Goal: Task Accomplishment & Management: Manage account settings

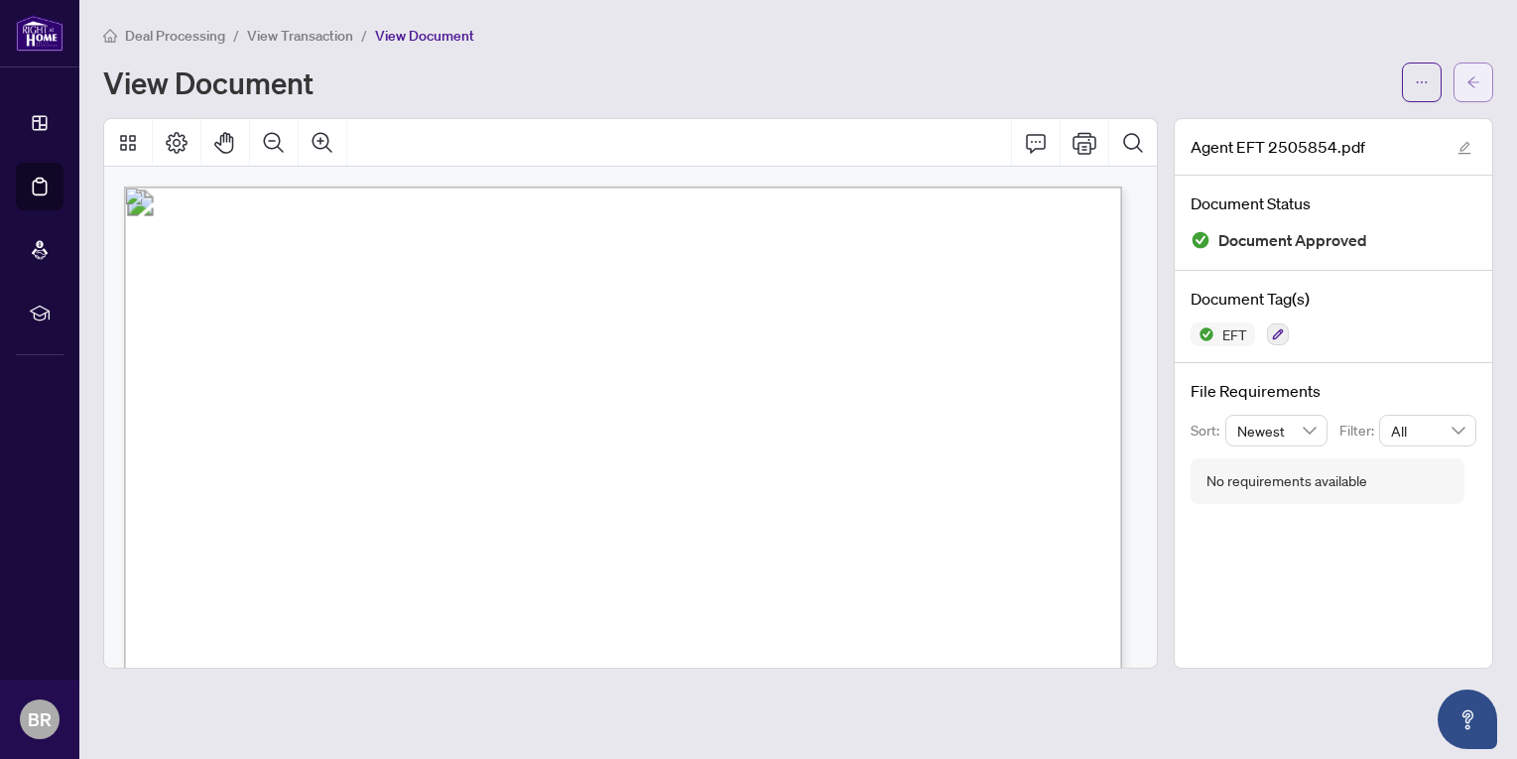
click at [1470, 78] on icon "arrow-left" at bounding box center [1473, 82] width 14 height 14
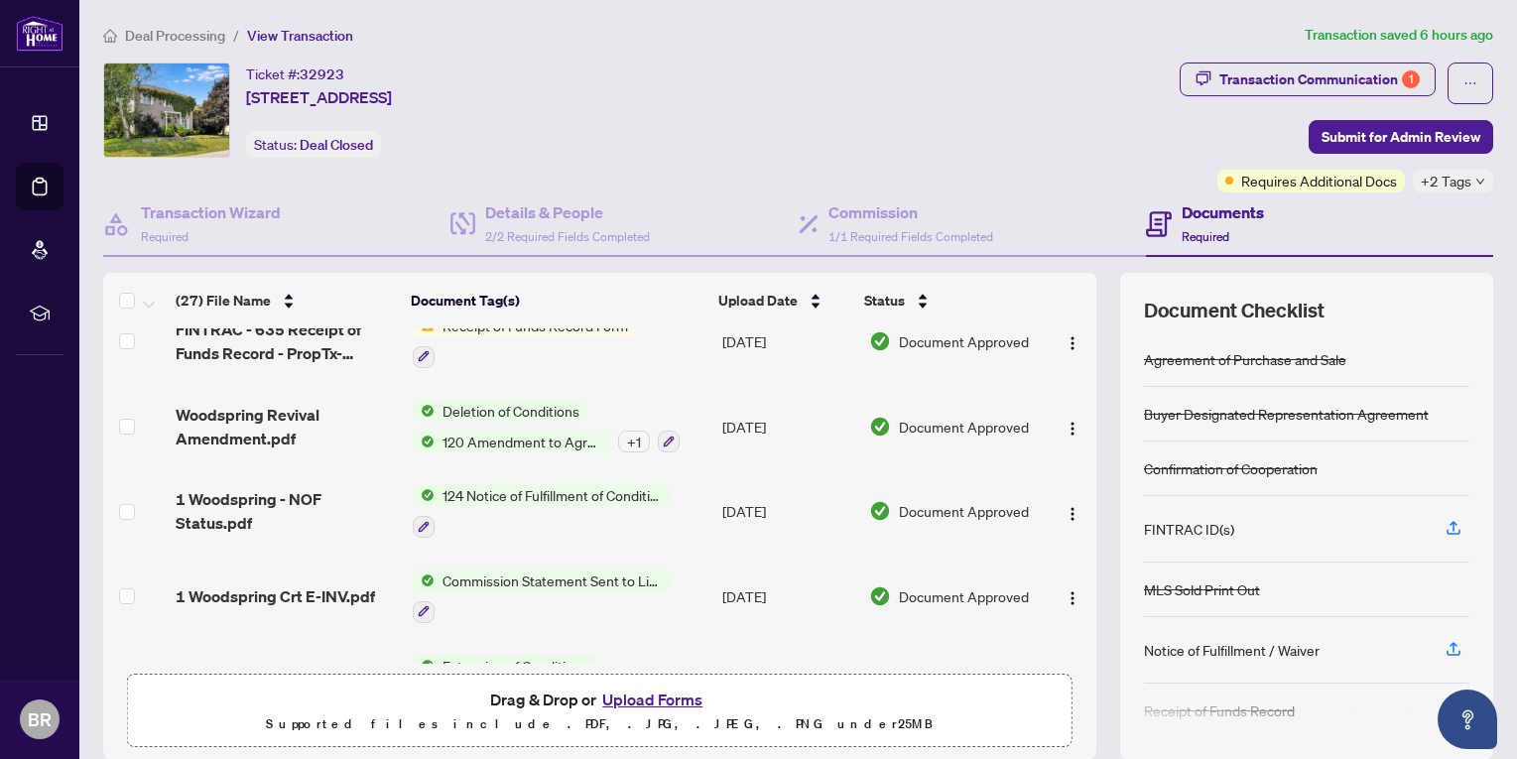
scroll to position [1278, 0]
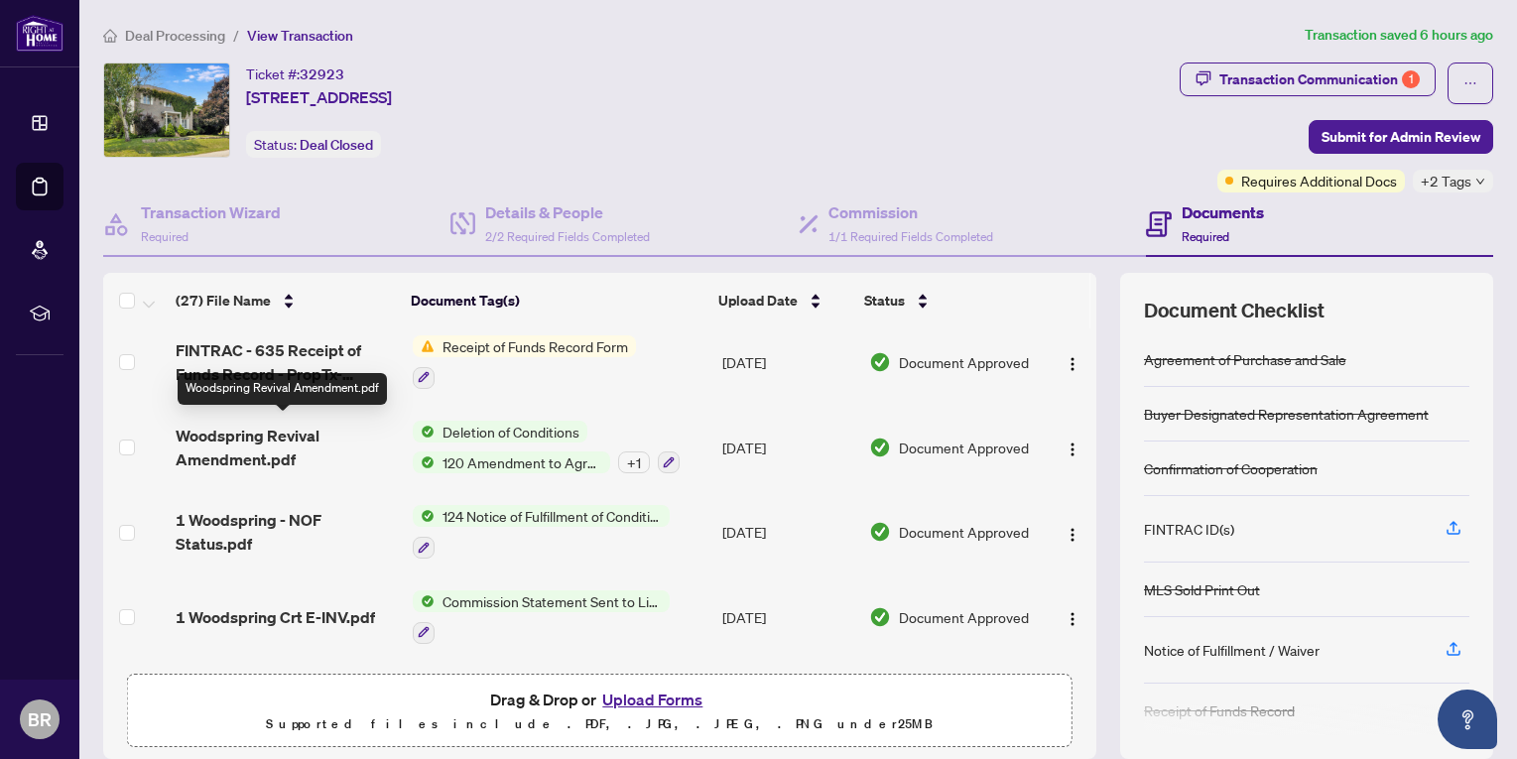
click at [258, 440] on span "Woodspring Revival Amendment.pdf" at bounding box center [286, 448] width 221 height 48
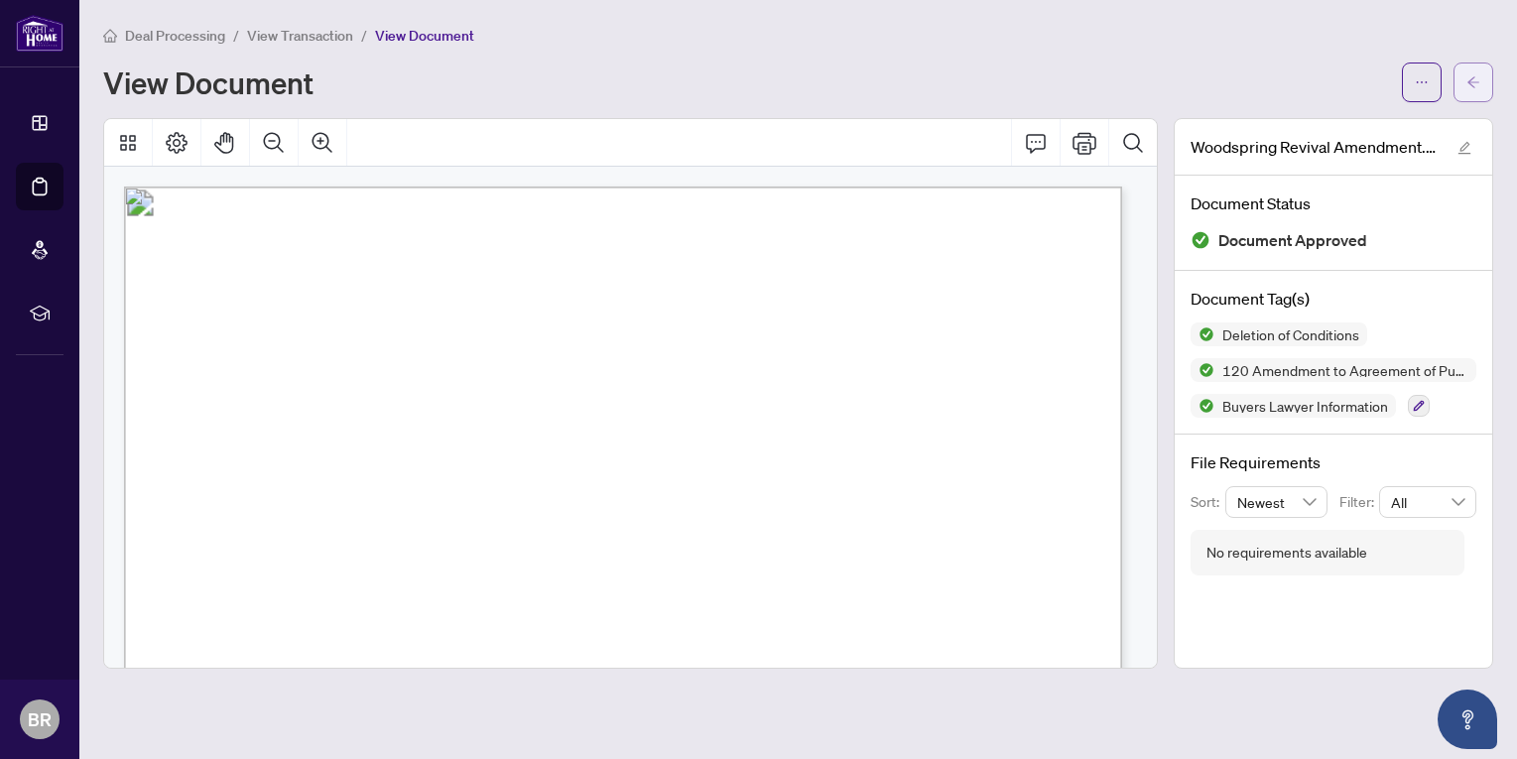
click at [1474, 80] on icon "arrow-left" at bounding box center [1473, 82] width 14 height 14
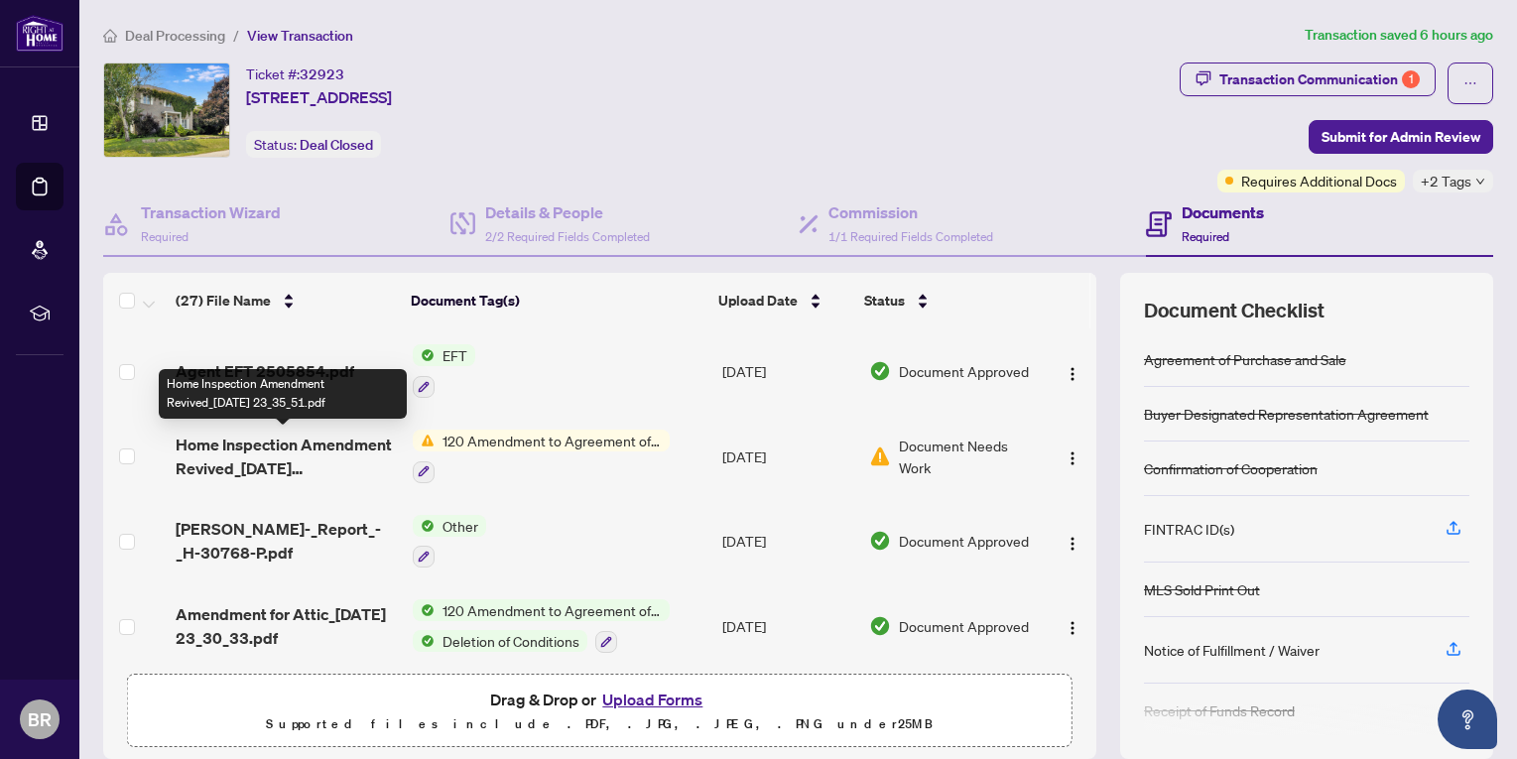
click at [253, 447] on span "Home Inspection Amendment Revived_[DATE] 23_35_51.pdf" at bounding box center [286, 457] width 221 height 48
